Goal: Check status: Check status

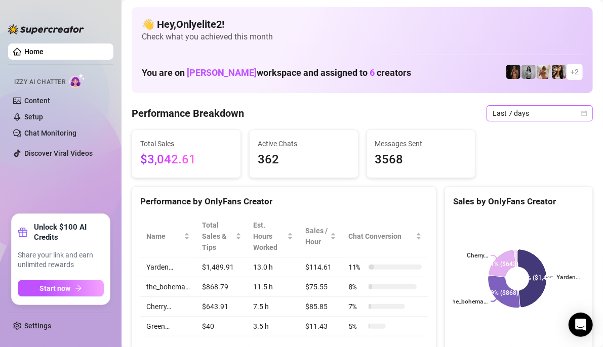
click at [574, 117] on span "Last 7 days" at bounding box center [539, 113] width 94 height 15
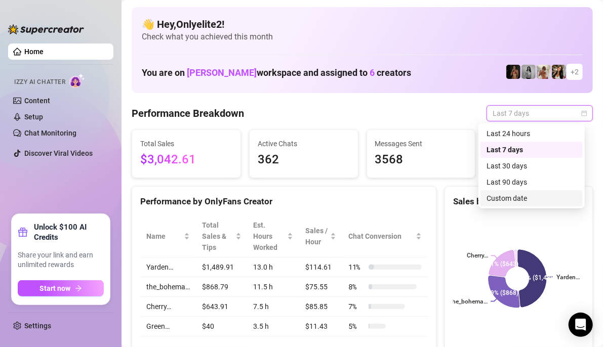
click at [513, 197] on div "Custom date" at bounding box center [531, 198] width 90 height 11
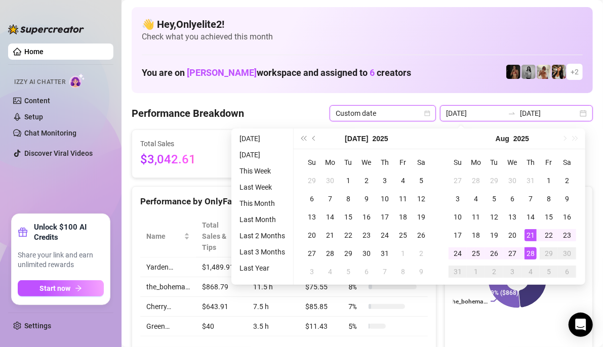
click at [478, 112] on input "2025-08-21" at bounding box center [475, 113] width 58 height 11
type input "[DATE]"
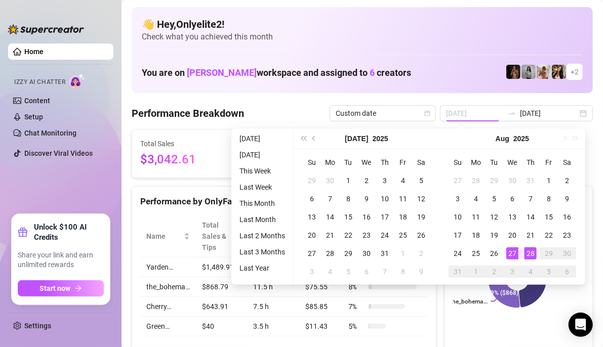
click at [512, 251] on div "27" at bounding box center [512, 253] width 12 height 12
type input "[DATE]"
click at [530, 254] on div "28" at bounding box center [530, 253] width 12 height 12
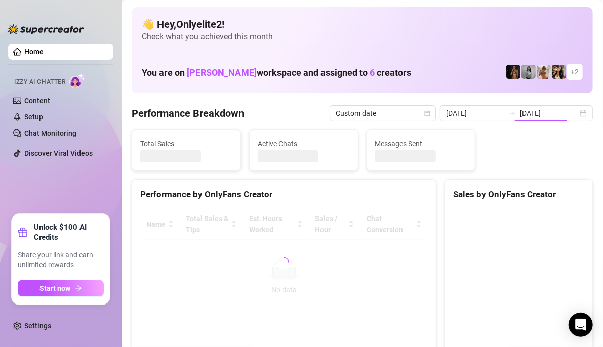
type input "[DATE]"
